Goal: Task Accomplishment & Management: Manage account settings

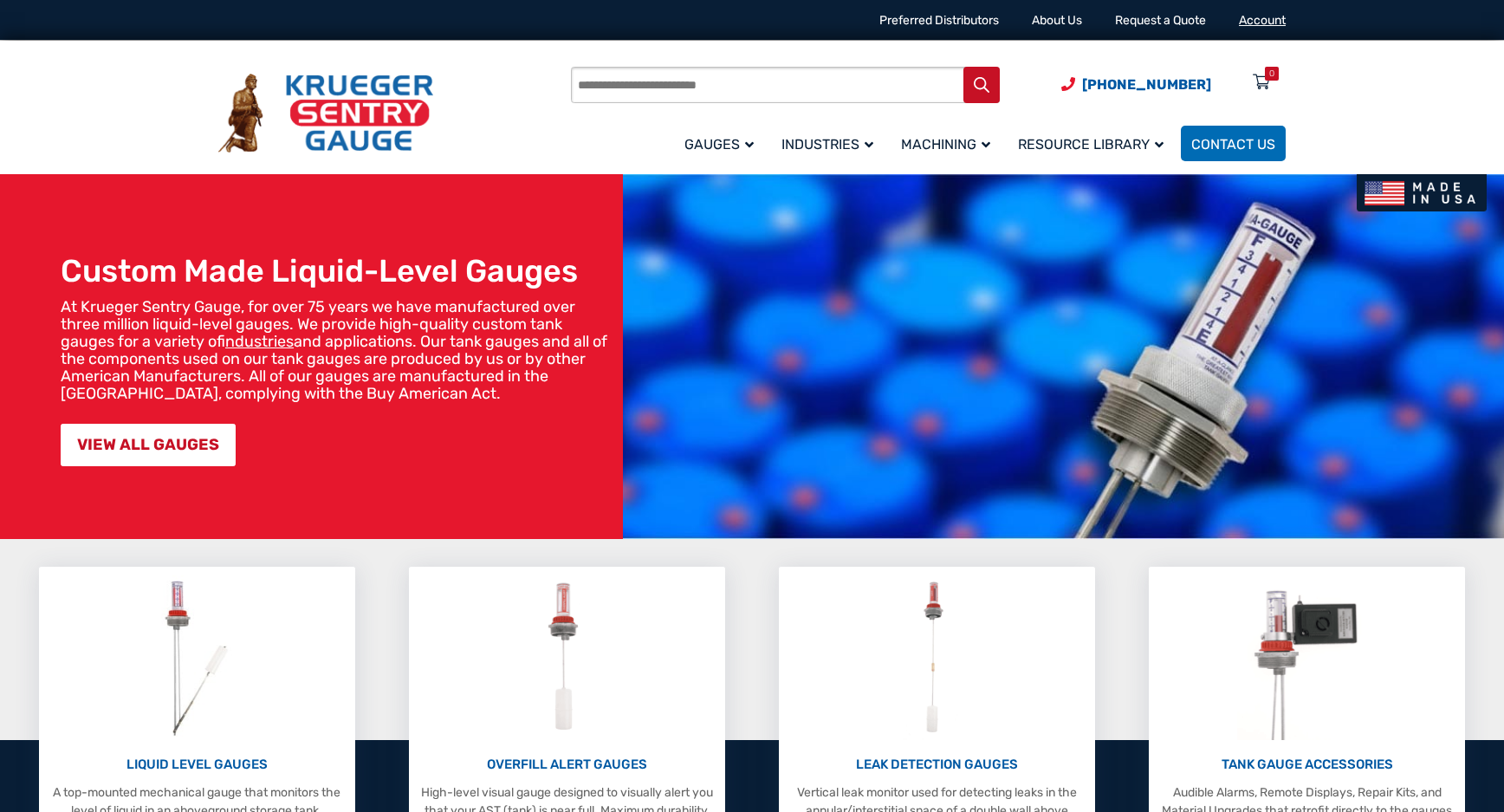
click at [1247, 19] on link "Account" at bounding box center [1262, 20] width 47 height 15
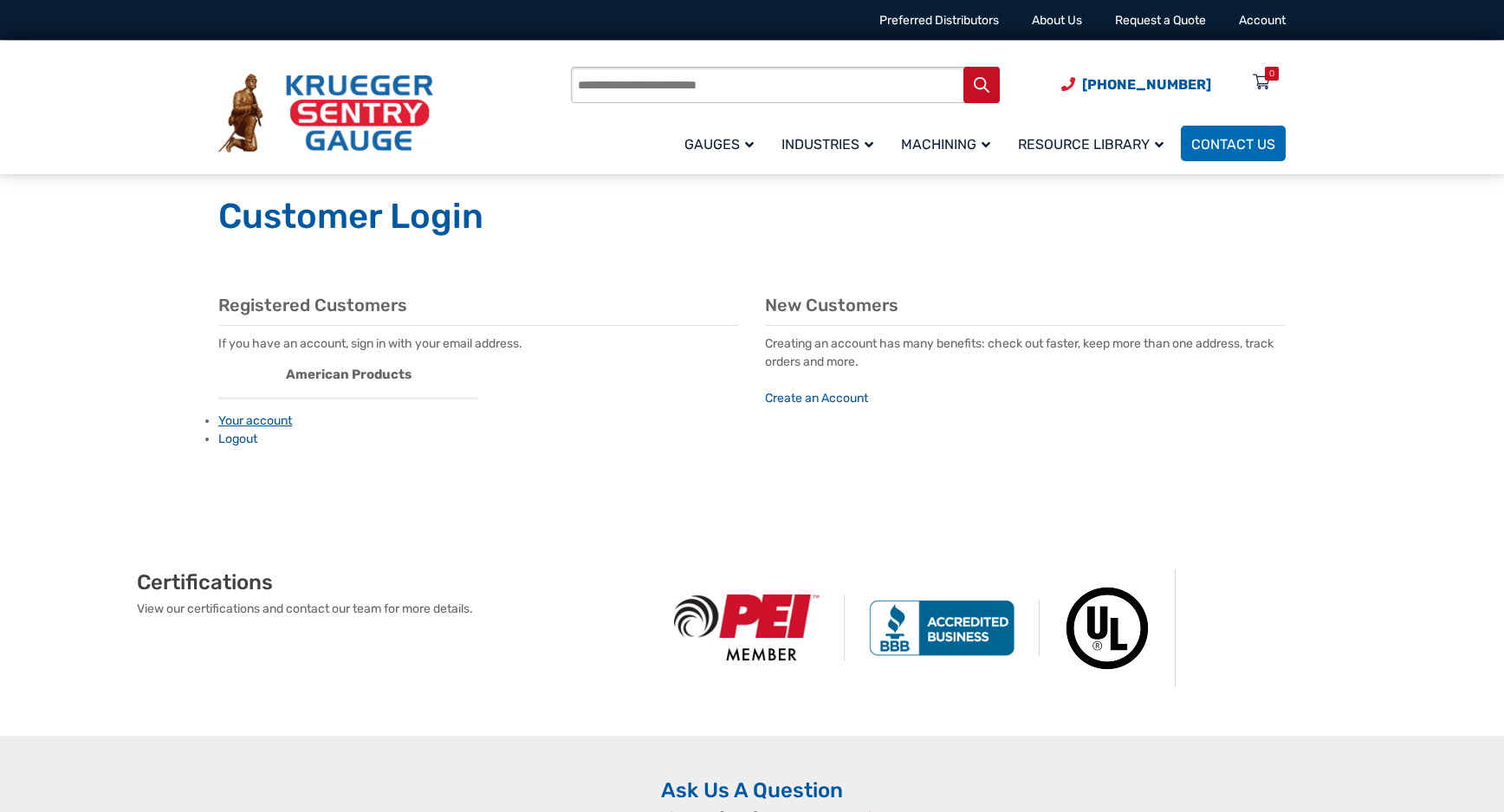
click at [242, 423] on link "Your account" at bounding box center [255, 420] width 73 height 15
